Goal: Check status: Check status

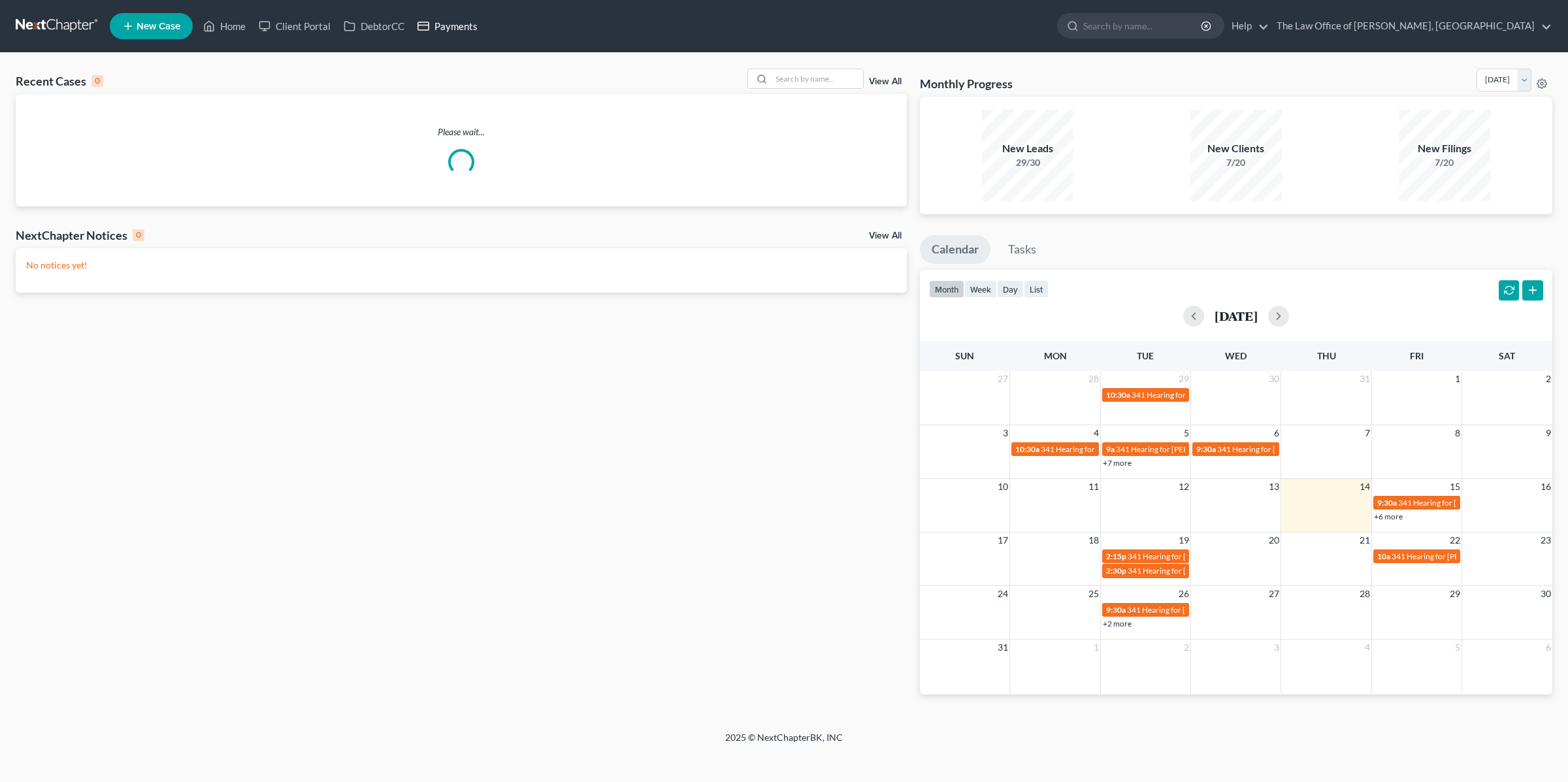
click at [435, 18] on link "Payments" at bounding box center [448, 26] width 73 height 23
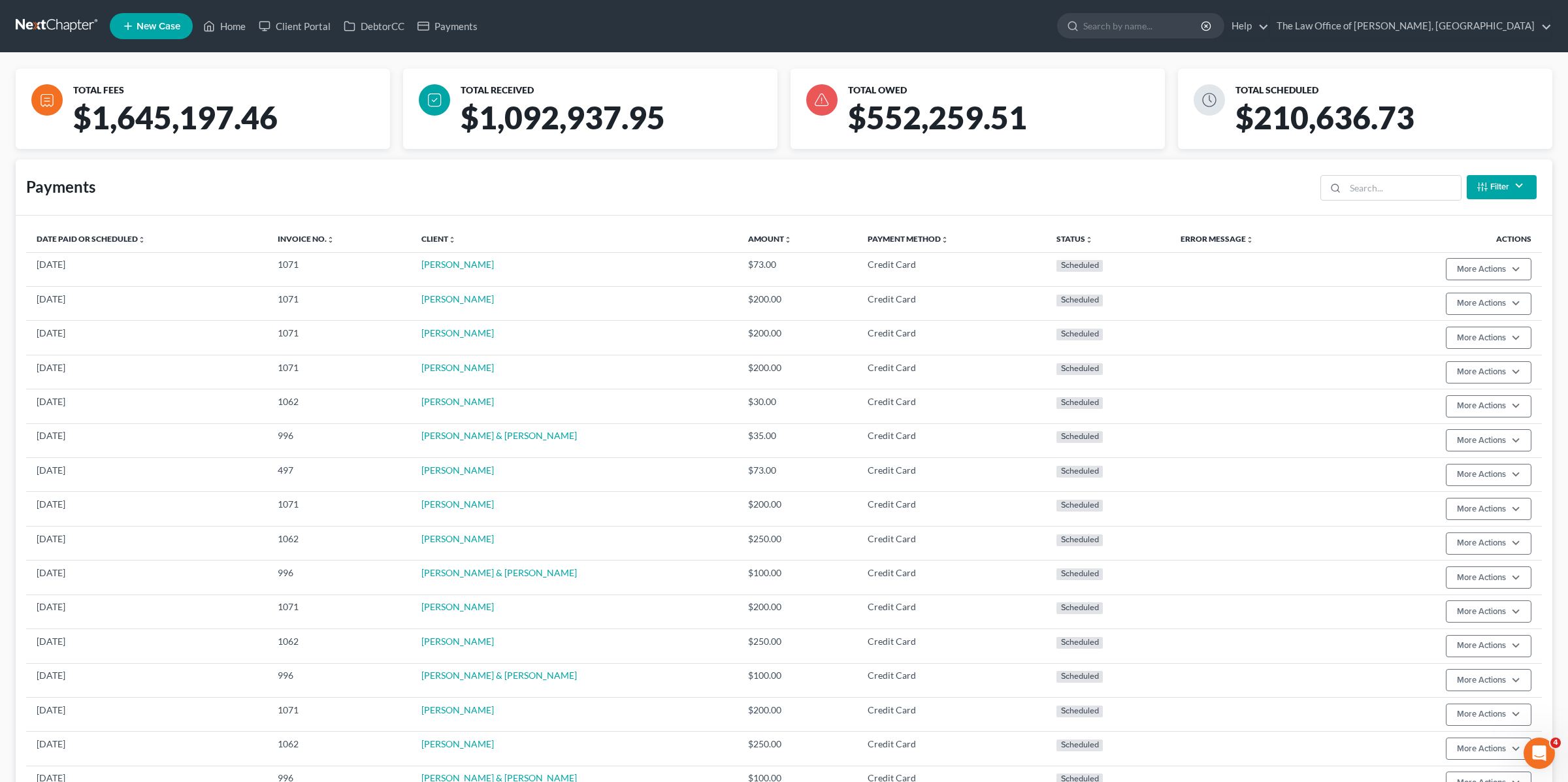
click at [1494, 183] on button "Filter" at bounding box center [1502, 187] width 70 height 24
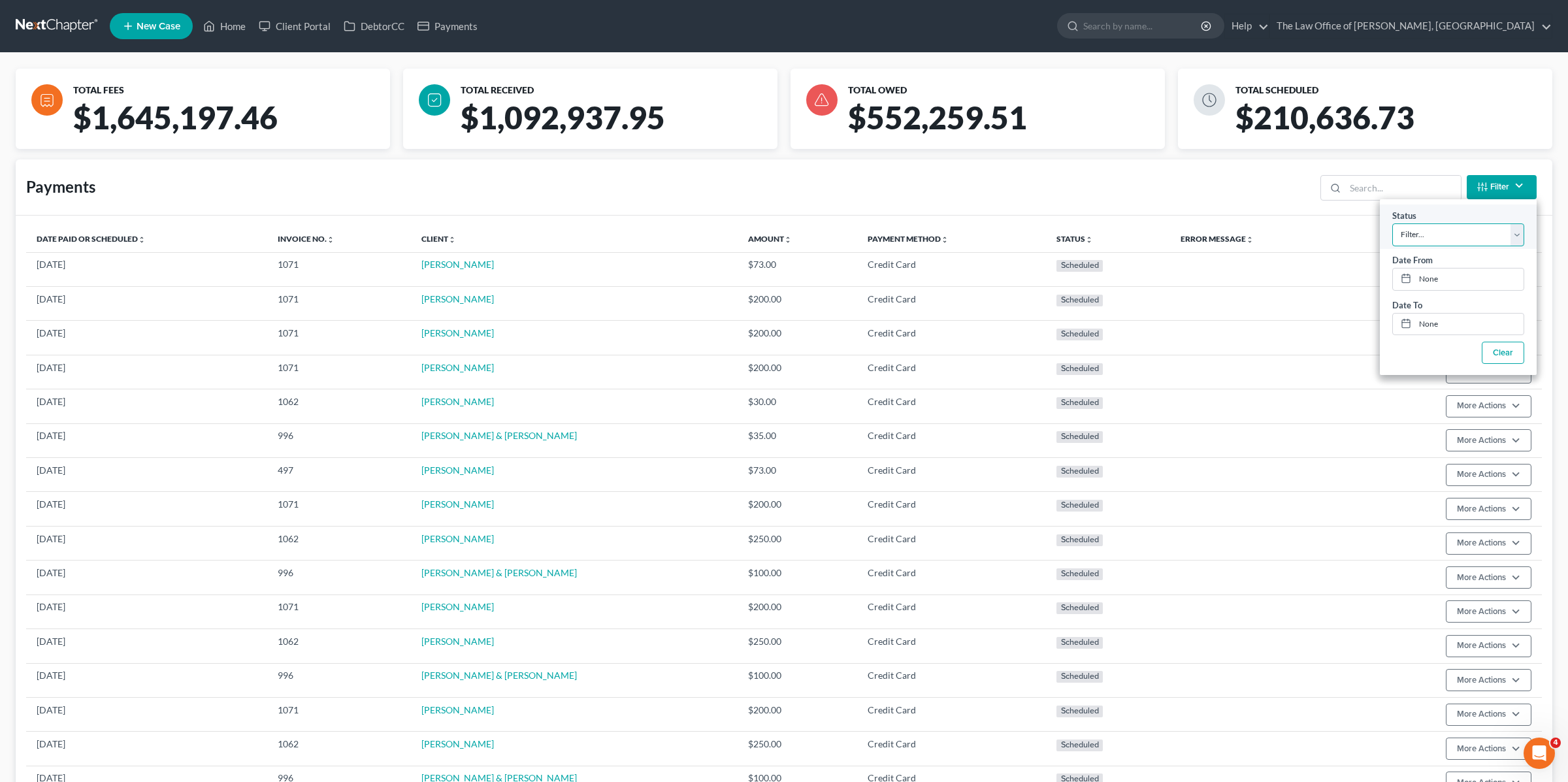
click at [1477, 234] on select "Filter... Scheduled Paid Pending Declined Refunded Canceled" at bounding box center [1458, 234] width 132 height 23
select select "2"
click at [1393, 223] on select "Filter... Scheduled Paid Pending Declined Refunded Canceled" at bounding box center [1458, 234] width 132 height 23
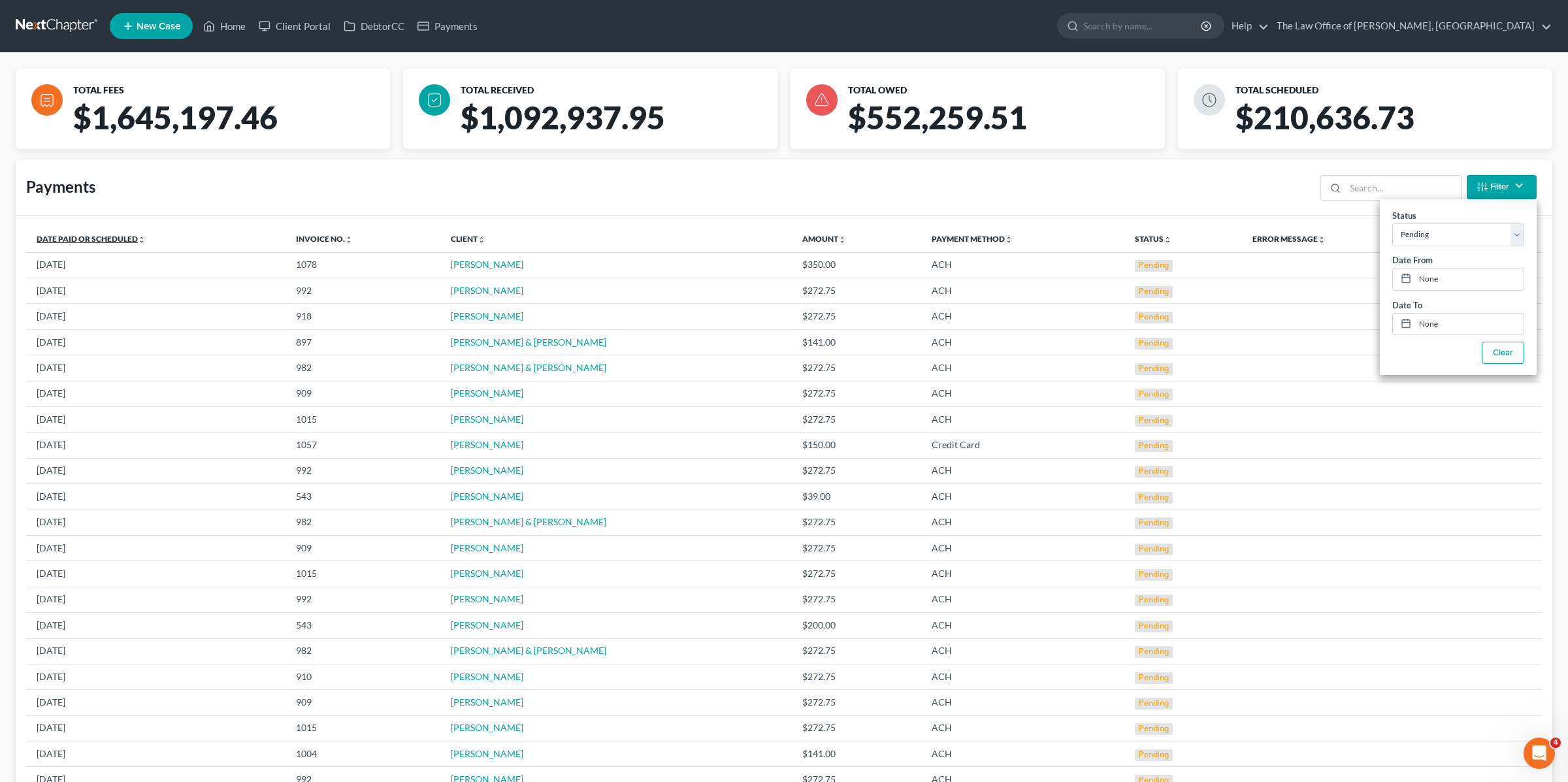
click at [93, 237] on link "Date Paid or Scheduled unfold_more expand_more expand_less" at bounding box center [91, 238] width 109 height 9
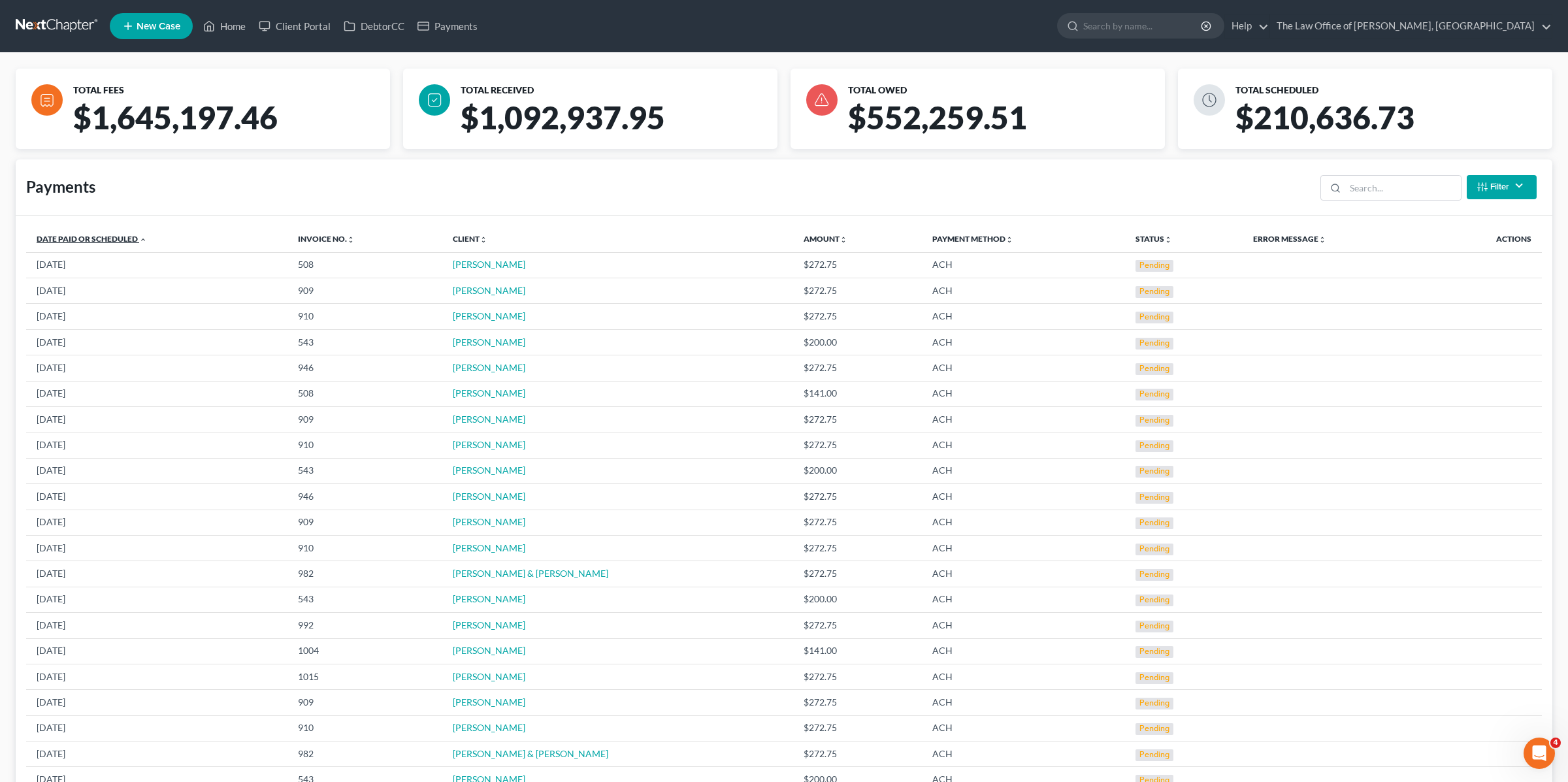
click at [93, 237] on link "Date Paid or Scheduled unfold_more expand_more expand_less" at bounding box center [91, 238] width 110 height 9
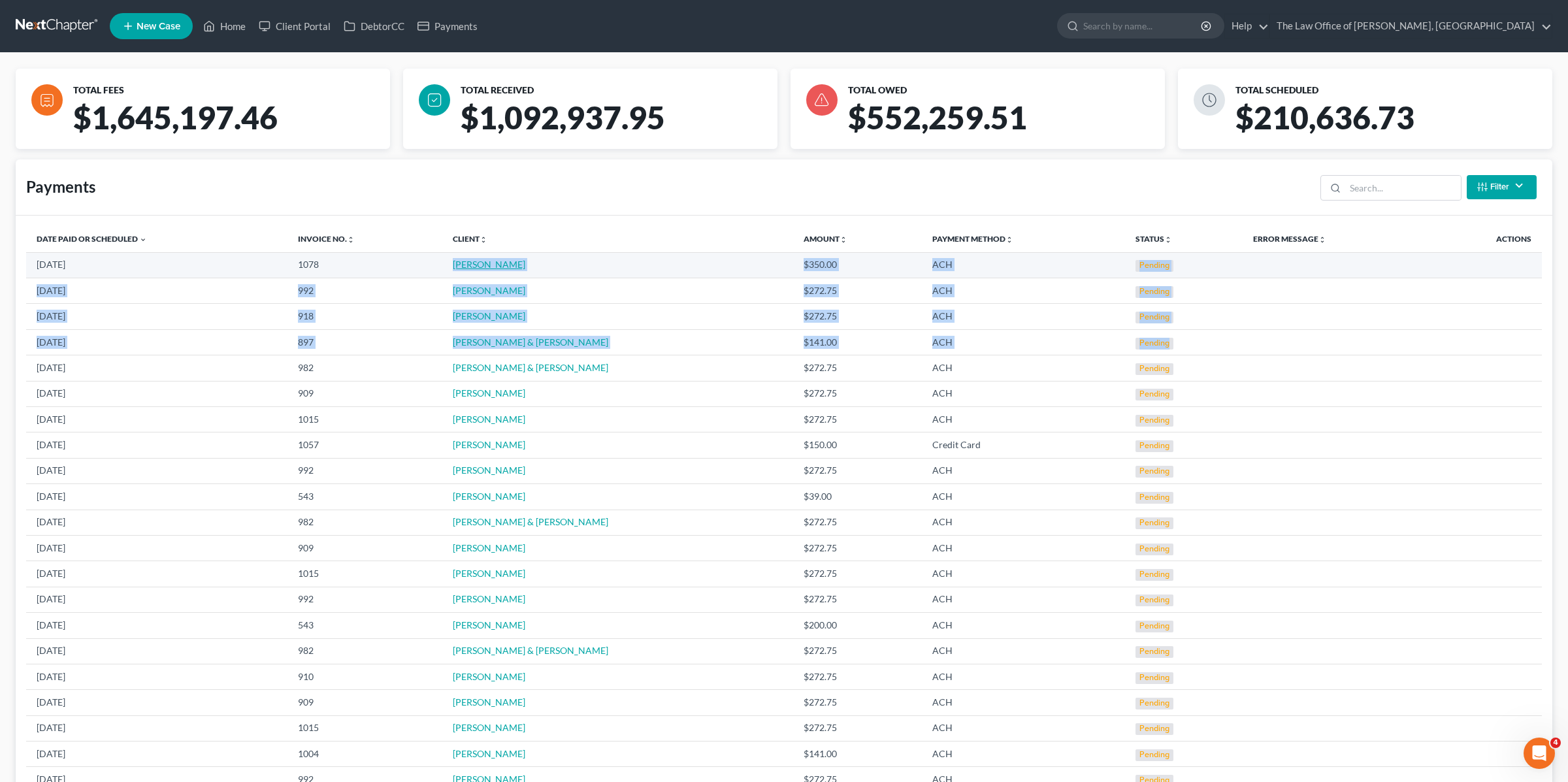
drag, startPoint x: 1225, startPoint y: 344, endPoint x: 459, endPoint y: 266, distance: 770.0
click at [459, 266] on tbody "[DATE] 1078 [PERSON_NAME] $350.00 ACH Pending [DATE] 992 [PERSON_NAME] $272.75 …" at bounding box center [784, 637] width 1516 height 772
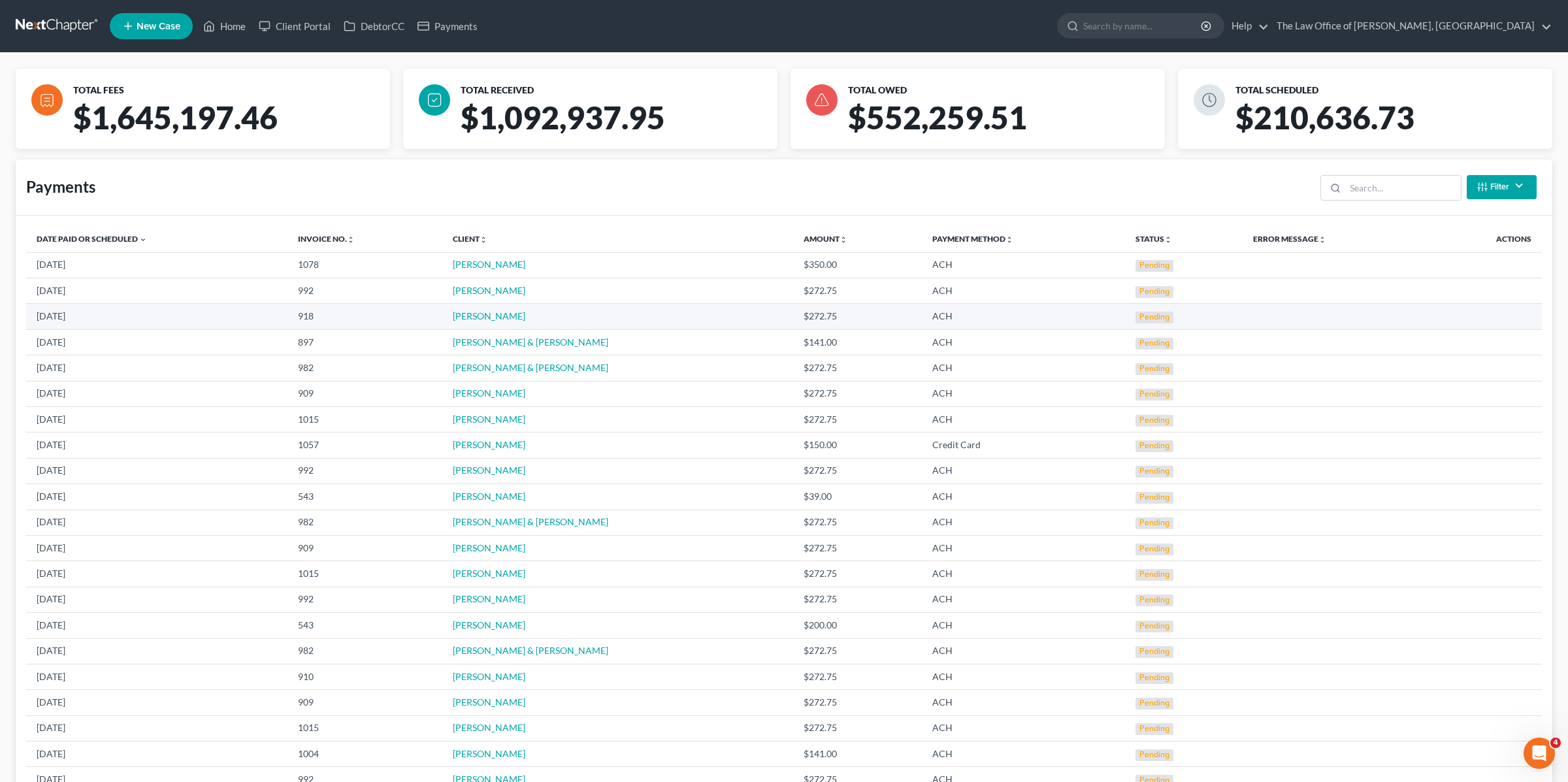
click at [426, 307] on td "918" at bounding box center [365, 316] width 155 height 26
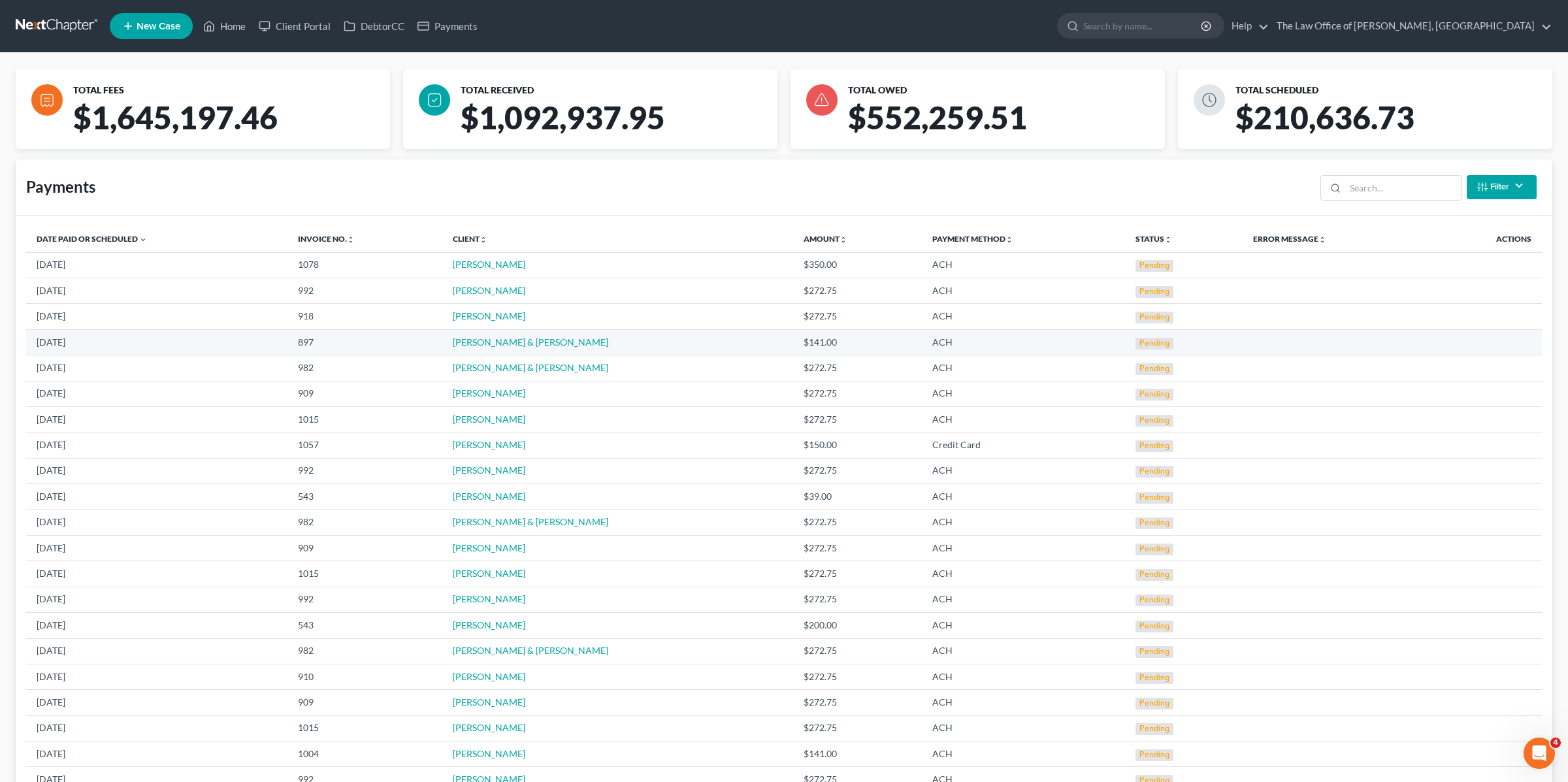
drag, startPoint x: 454, startPoint y: 263, endPoint x: 606, endPoint y: 348, distance: 174.2
click at [606, 348] on tbody "[DATE] 1078 [PERSON_NAME] $350.00 ACH Pending [DATE] 992 [PERSON_NAME] $272.75 …" at bounding box center [784, 637] width 1516 height 772
copy tbody "[PERSON_NAME] $350.00 ACH Pending [DATE] 992 [PERSON_NAME] $272.75 ACH Pending …"
drag, startPoint x: 592, startPoint y: 257, endPoint x: 574, endPoint y: 268, distance: 21.1
click at [592, 257] on td "[PERSON_NAME]" at bounding box center [618, 264] width 351 height 26
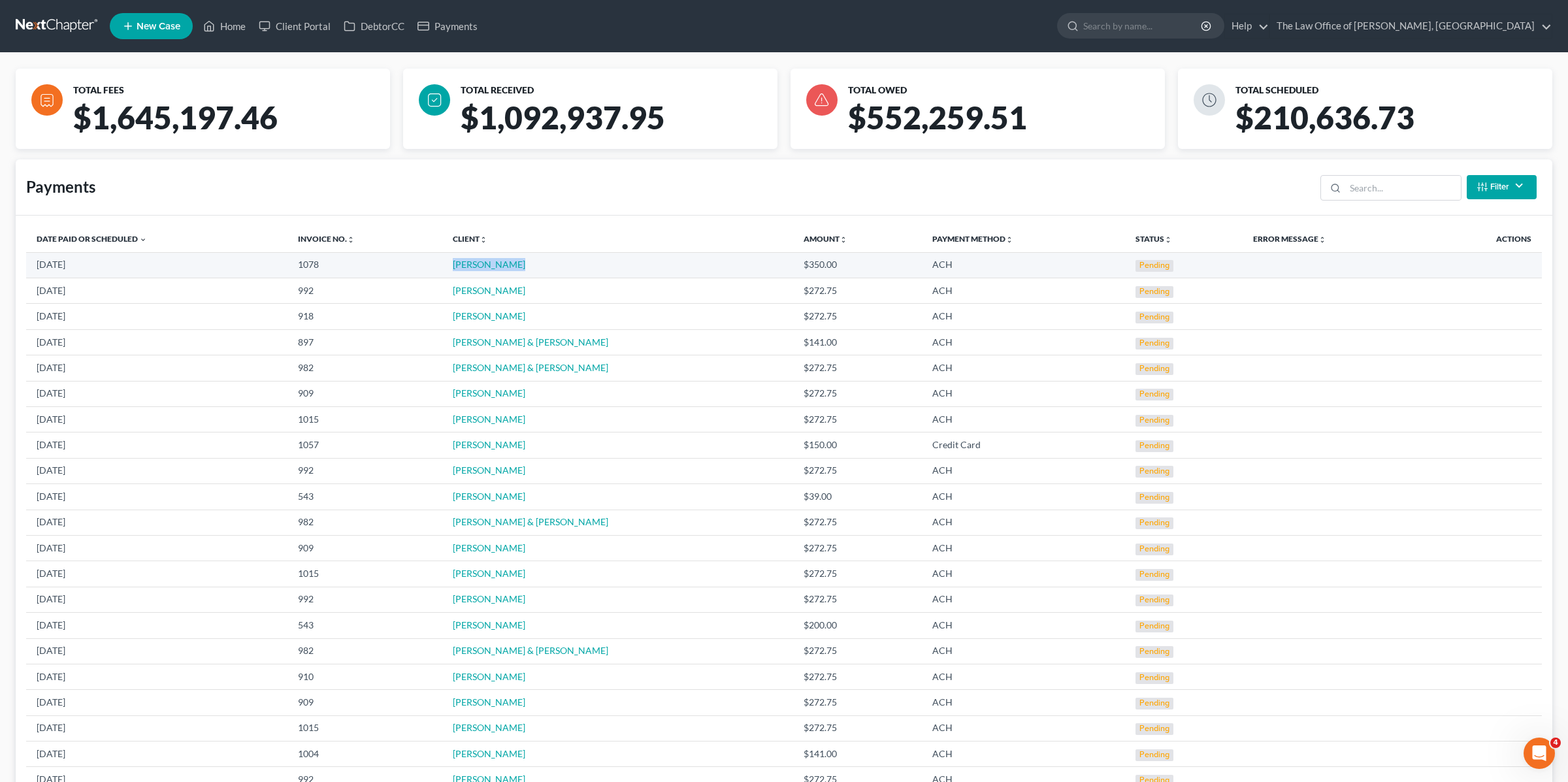
drag, startPoint x: 523, startPoint y: 267, endPoint x: 450, endPoint y: 265, distance: 73.0
click at [450, 265] on td "[PERSON_NAME]" at bounding box center [618, 264] width 351 height 26
copy link "[PERSON_NAME]"
drag, startPoint x: 457, startPoint y: 289, endPoint x: 122, endPoint y: 513, distance: 403.0
click at [551, 294] on td "[PERSON_NAME]" at bounding box center [618, 291] width 351 height 26
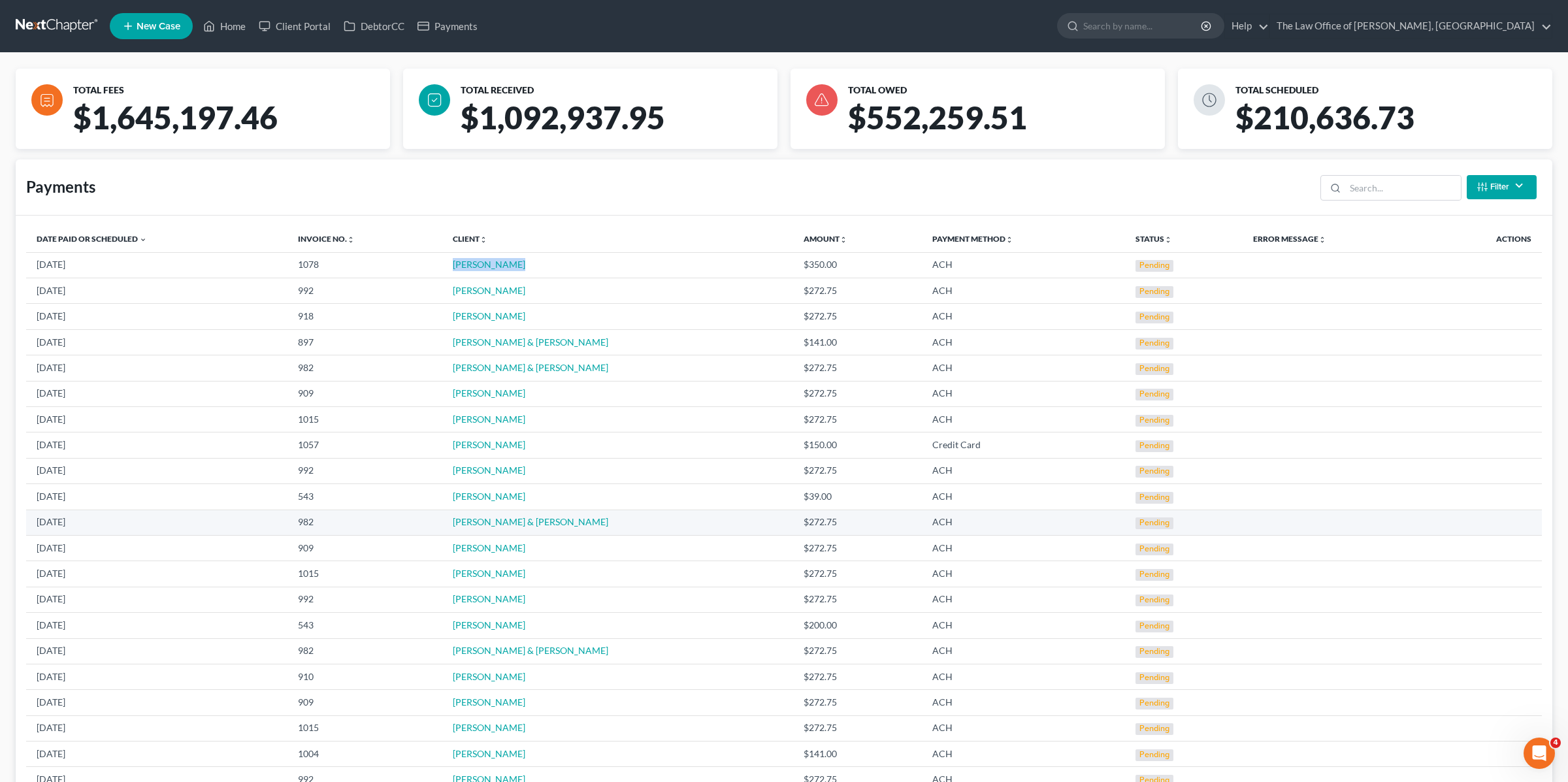
copy link "[PERSON_NAME]"
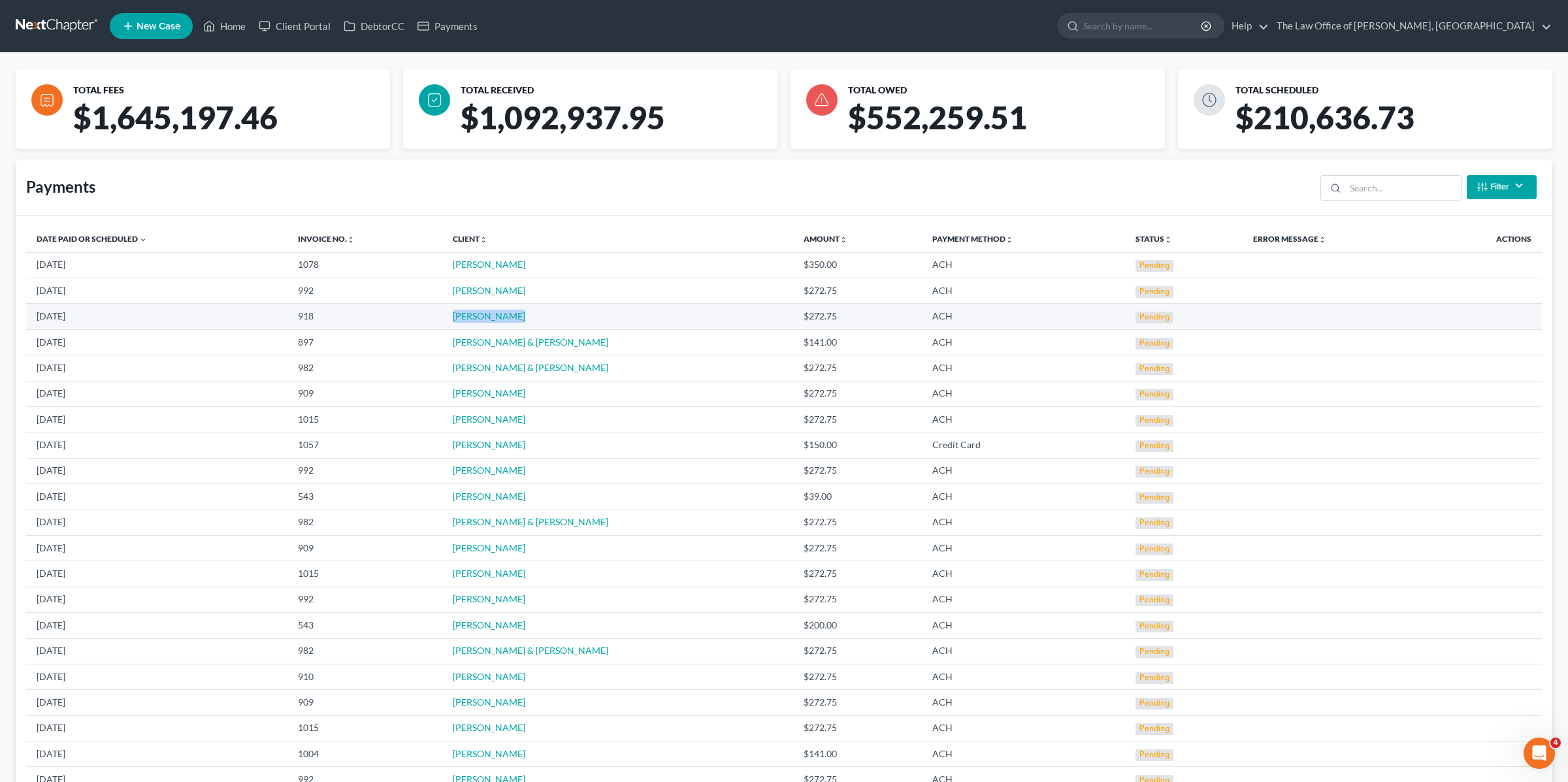
copy link "[PERSON_NAME]"
drag, startPoint x: 517, startPoint y: 313, endPoint x: 72, endPoint y: 438, distance: 462.2
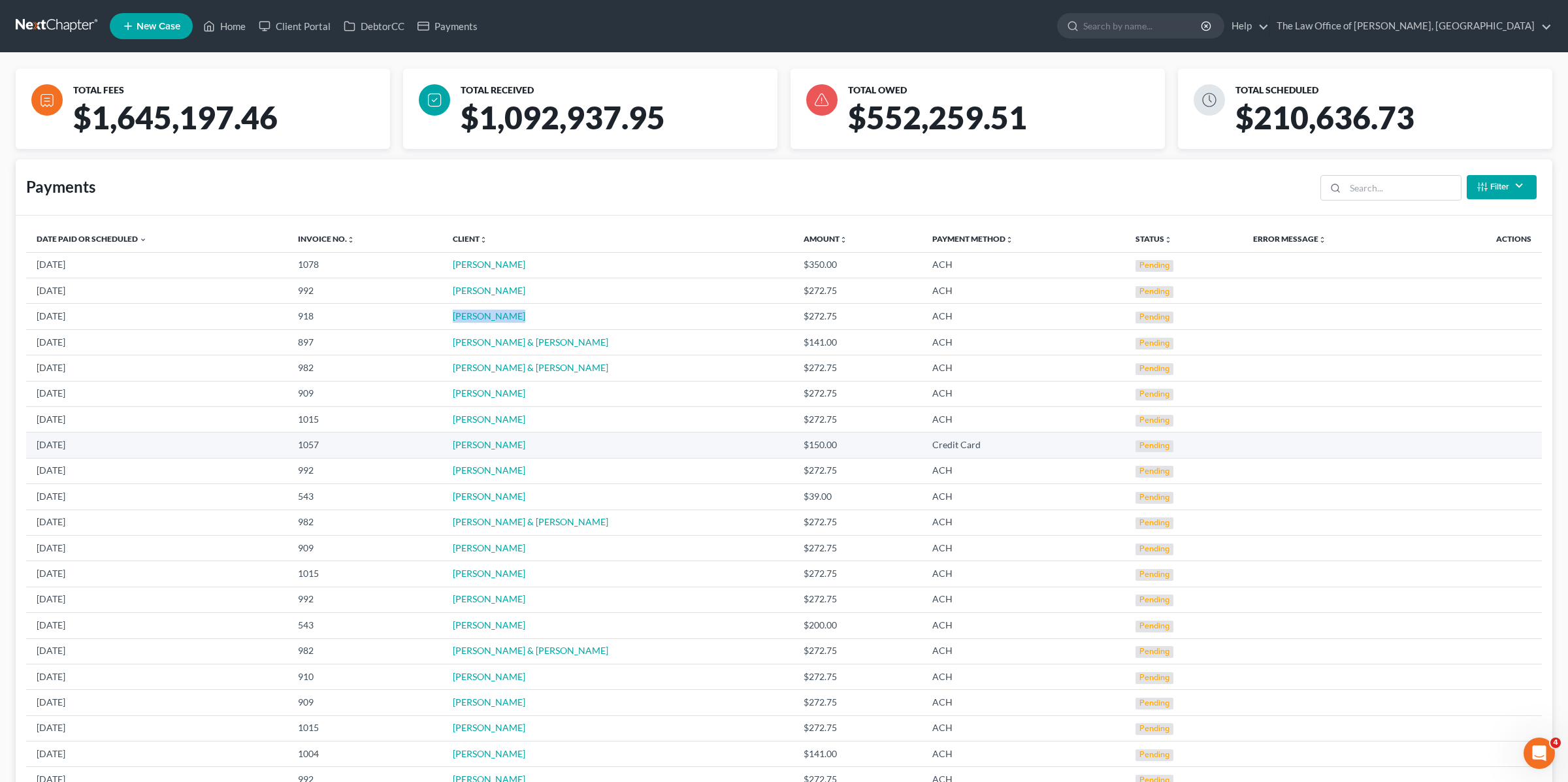
click at [451, 317] on td "[PERSON_NAME]" at bounding box center [618, 316] width 351 height 26
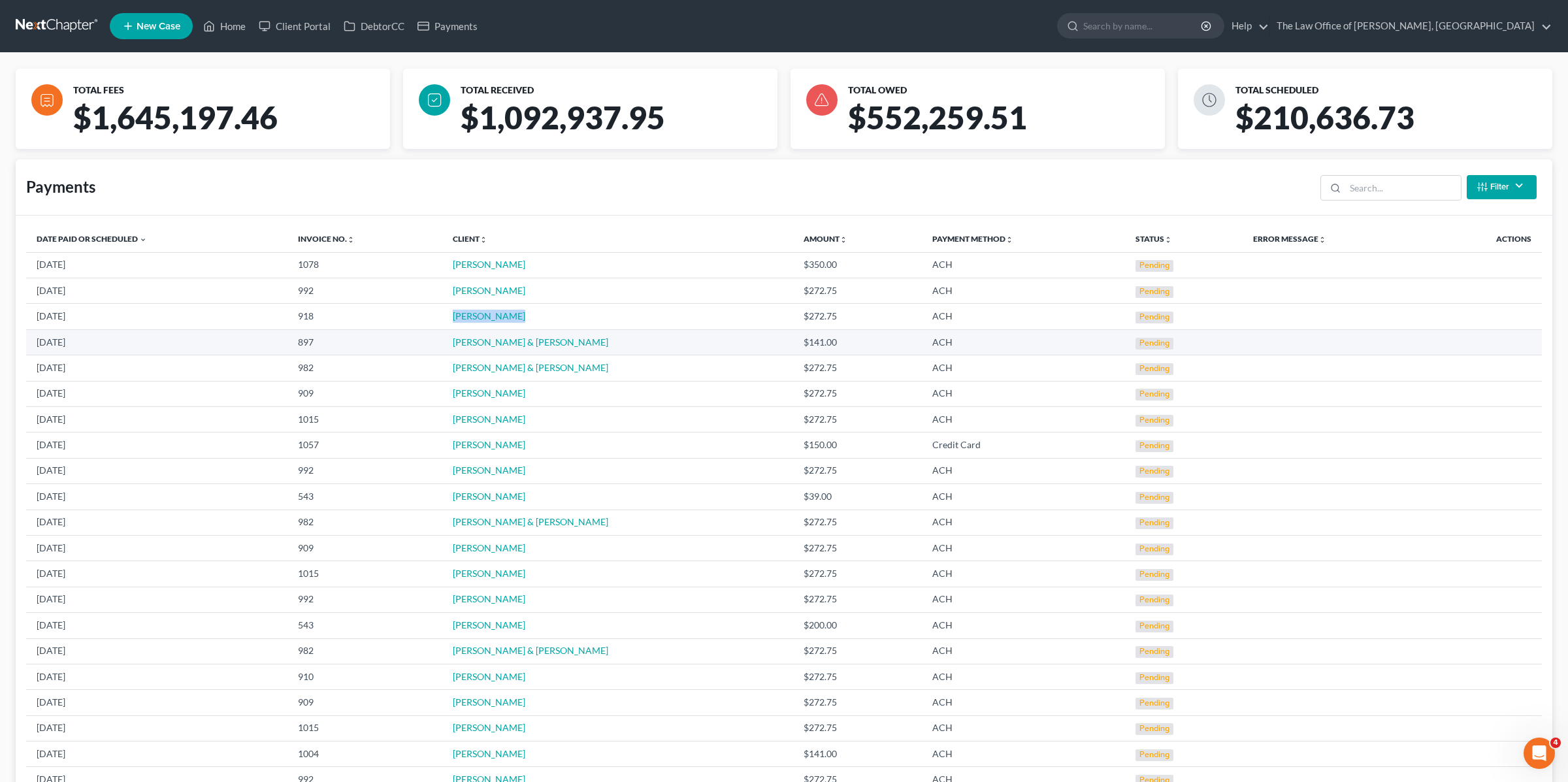
drag, startPoint x: 573, startPoint y: 345, endPoint x: 452, endPoint y: 346, distance: 121.0
click at [451, 345] on td "[PERSON_NAME] & [PERSON_NAME]" at bounding box center [618, 342] width 351 height 26
copy link "[PERSON_NAME] & [PERSON_NAME]"
click at [492, 260] on link "[PERSON_NAME]" at bounding box center [489, 264] width 72 height 11
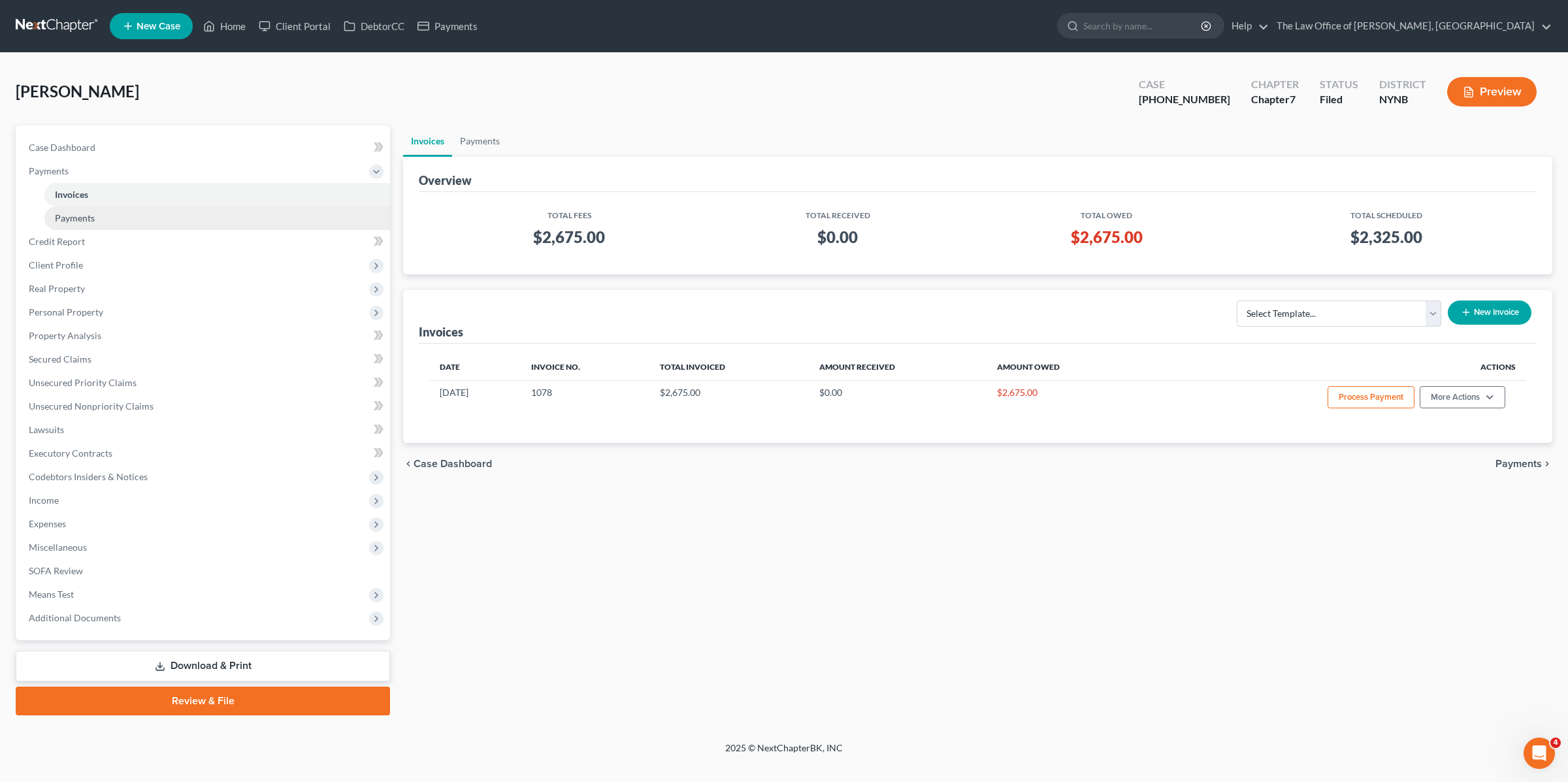
click at [88, 212] on span "Payments" at bounding box center [74, 218] width 40 height 11
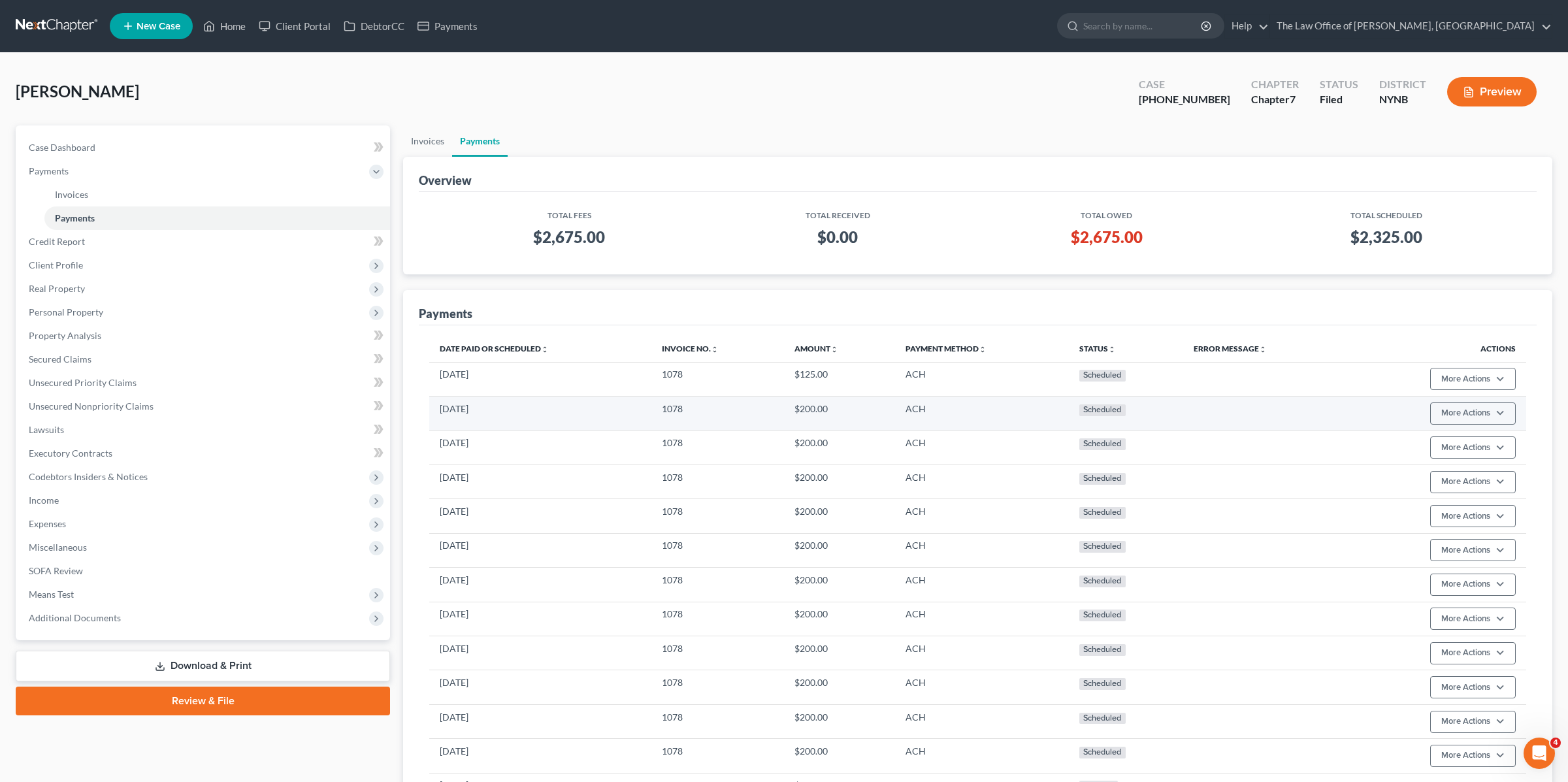
scroll to position [139, 0]
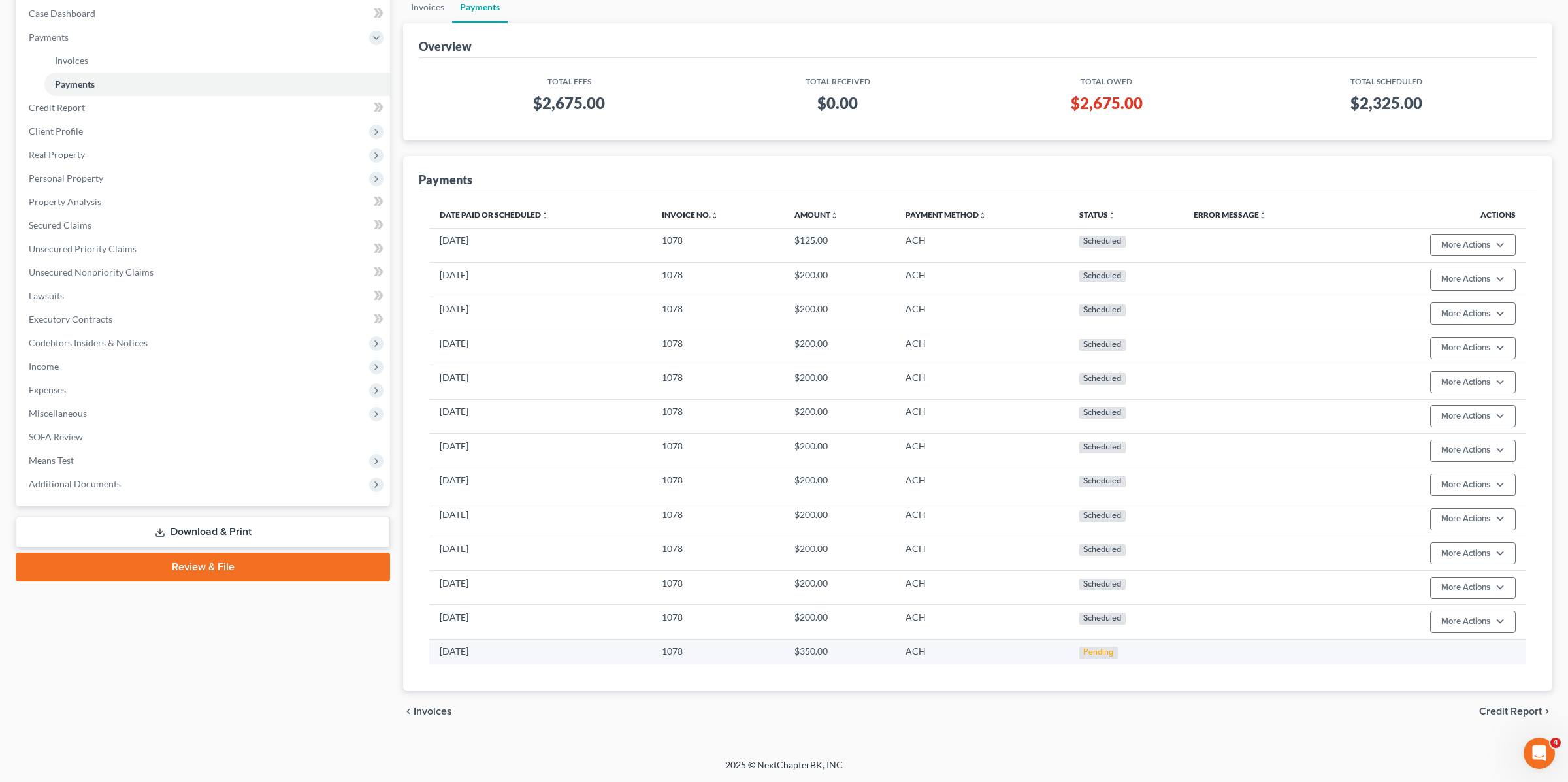
click at [1409, 654] on td at bounding box center [1435, 651] width 183 height 26
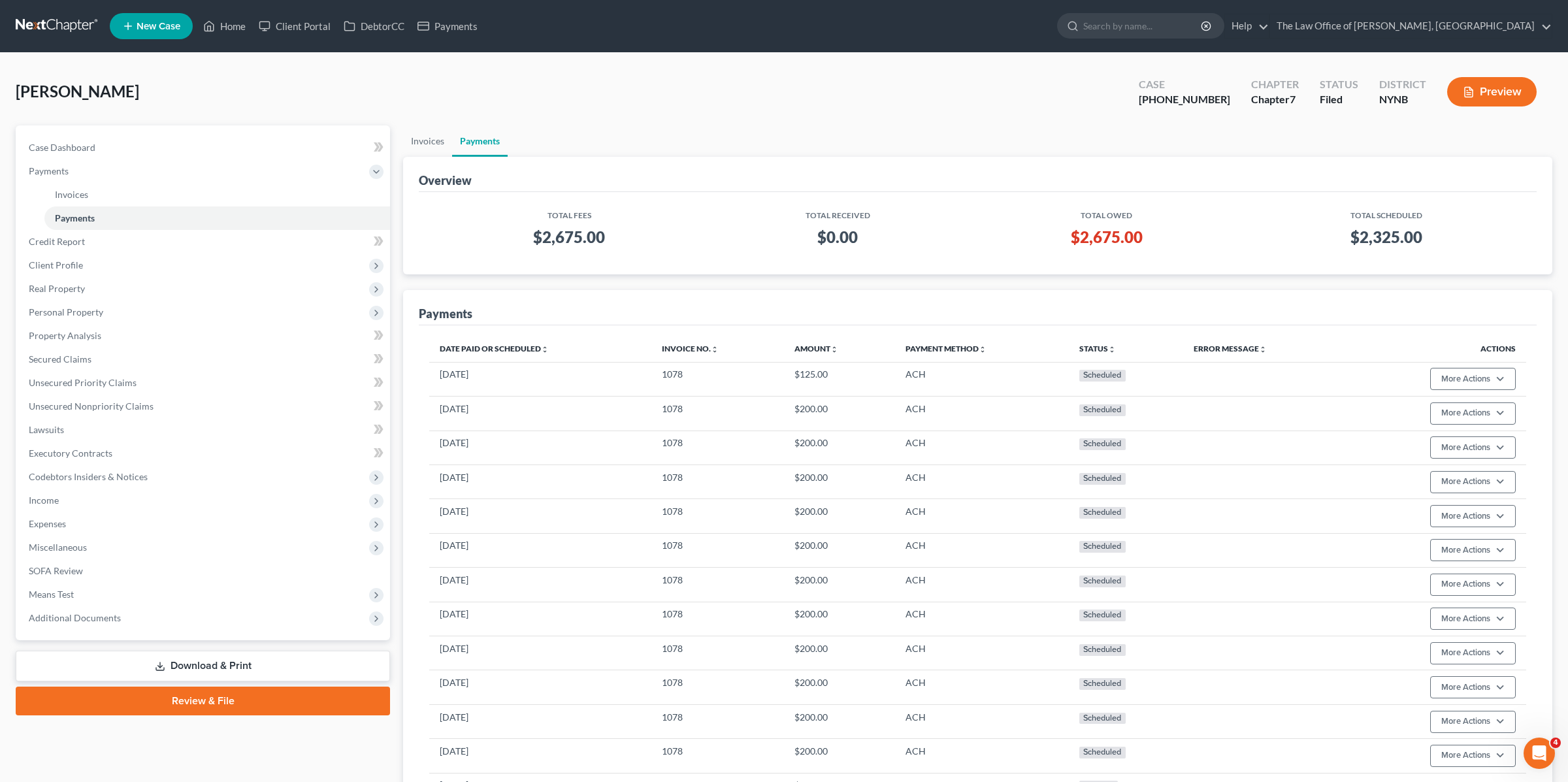
scroll to position [0, 0]
click at [456, 27] on link "Payments" at bounding box center [448, 26] width 73 height 23
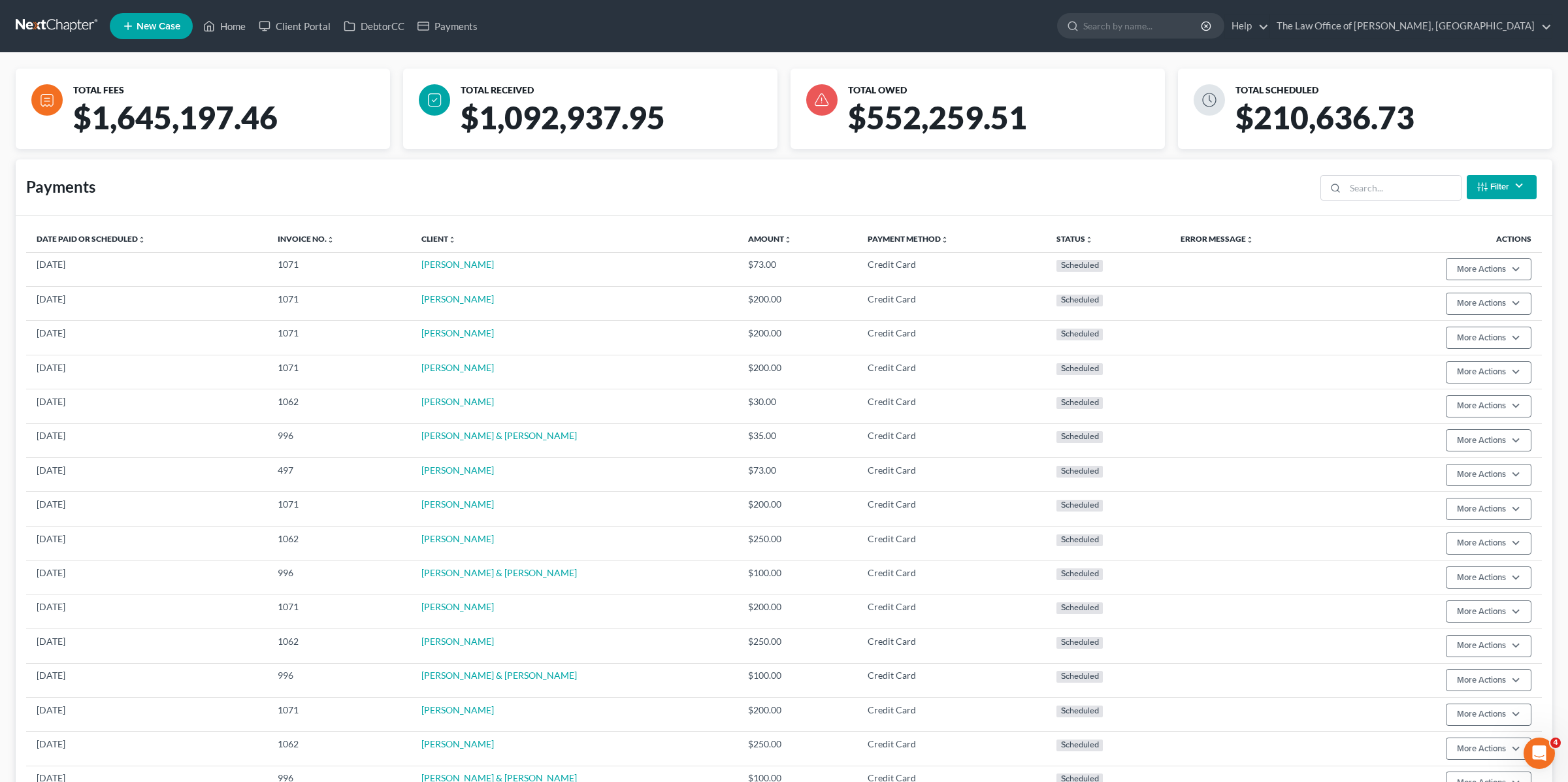
click at [1529, 191] on button "Filter" at bounding box center [1502, 187] width 70 height 24
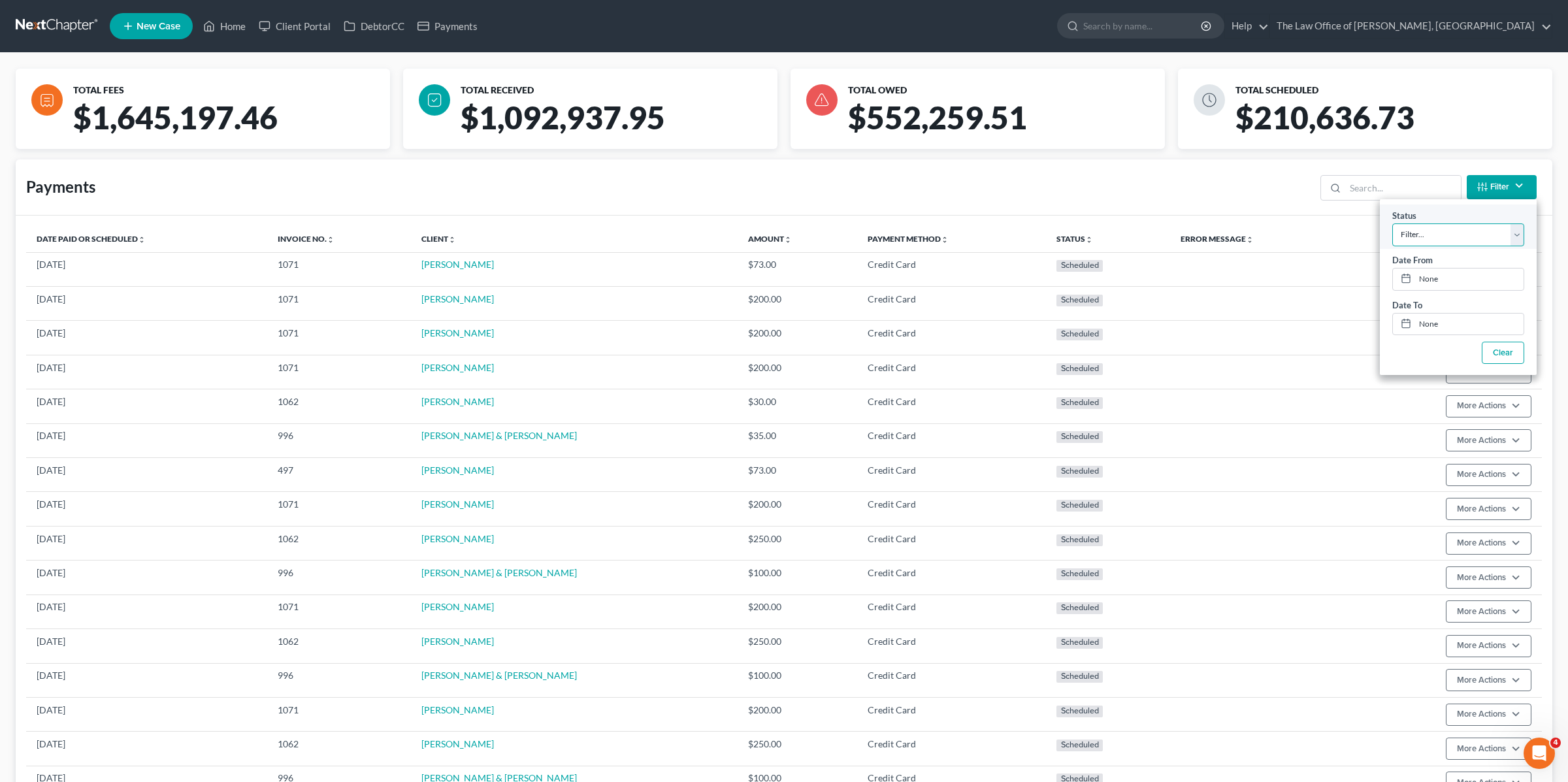
click at [1459, 237] on select "Filter... Scheduled Paid Pending Declined Refunded Canceled" at bounding box center [1458, 234] width 132 height 23
select select "2"
click at [1393, 223] on select "Filter... Scheduled Paid Pending Declined Refunded Canceled" at bounding box center [1458, 234] width 132 height 23
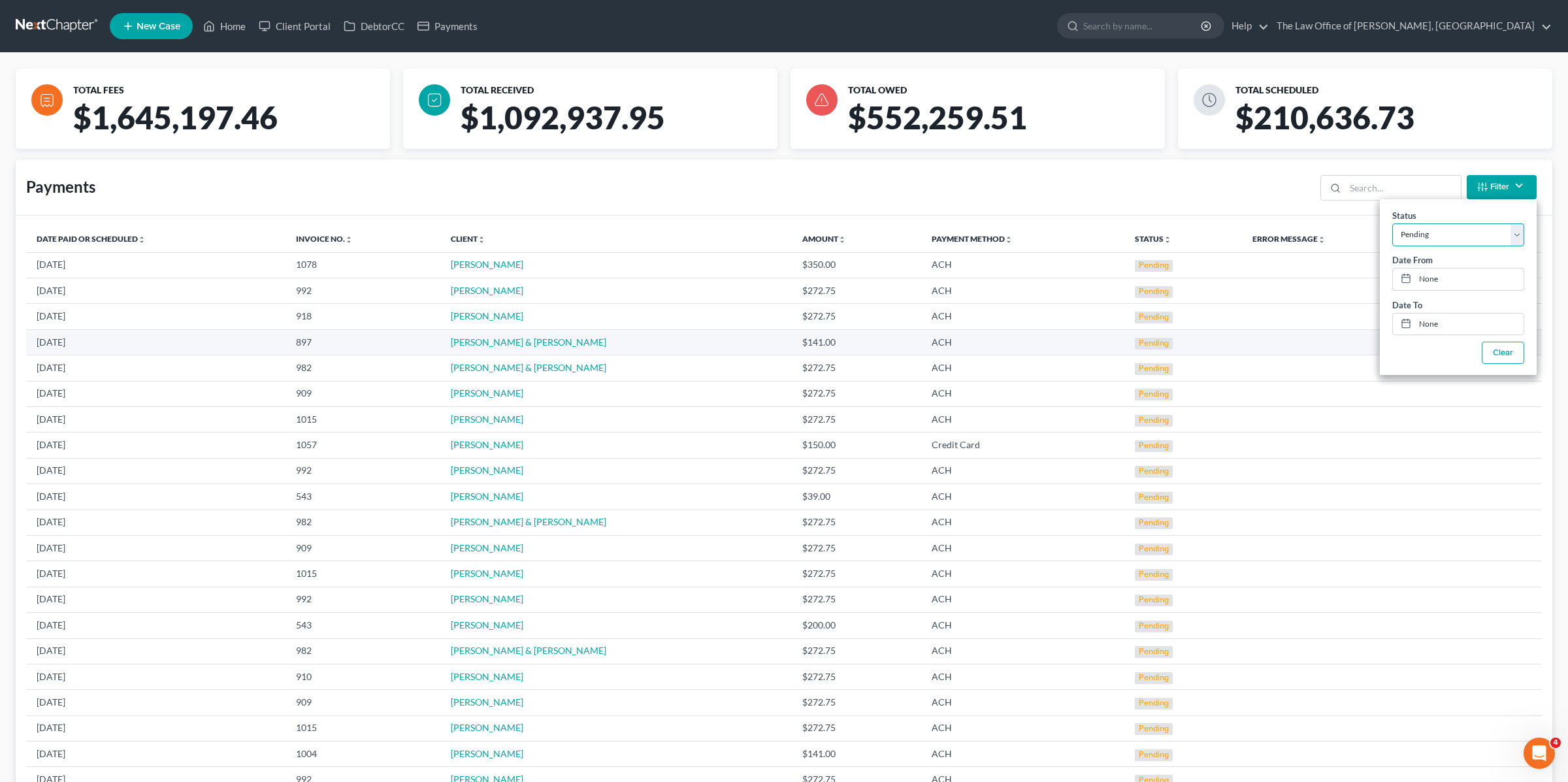
scroll to position [1, 0]
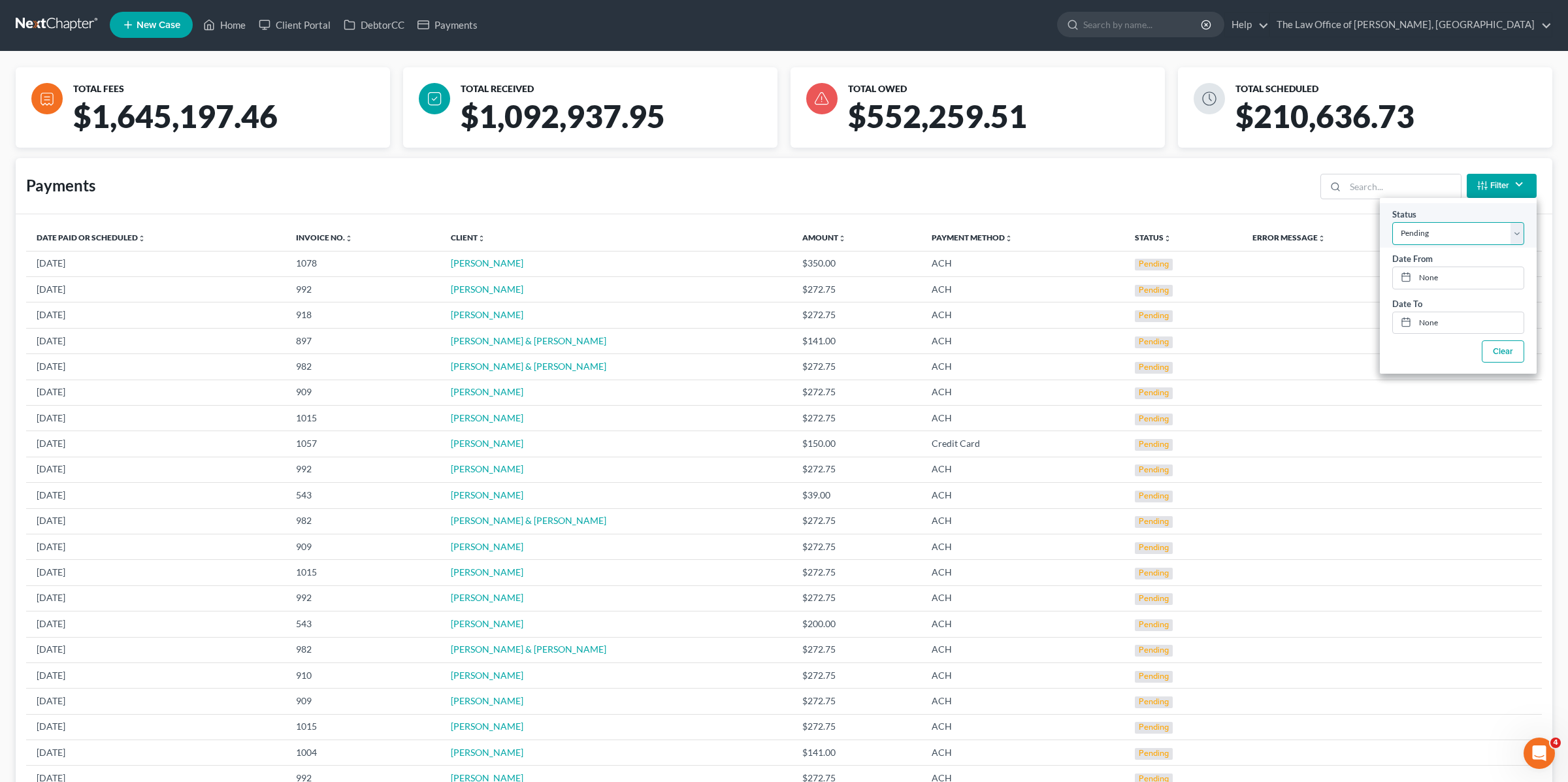
click at [1450, 233] on select "Filter... Scheduled Paid Pending Declined Refunded Canceled" at bounding box center [1458, 232] width 132 height 23
click at [1201, 183] on div "Payments Filter Status Filter... Scheduled Paid Pending Declined Refunded Cance…" at bounding box center [784, 186] width 1537 height 56
